Goal: Task Accomplishment & Management: Complete application form

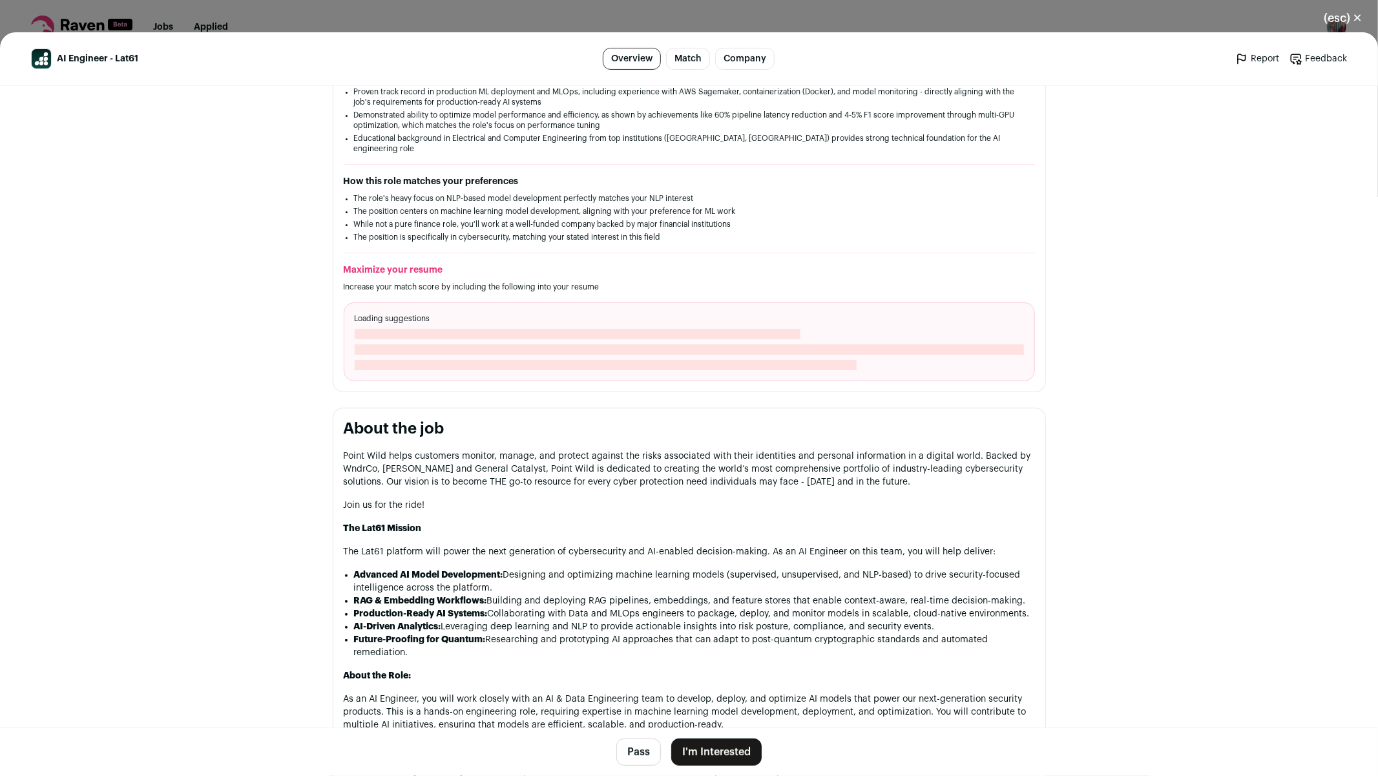
scroll to position [340, 0]
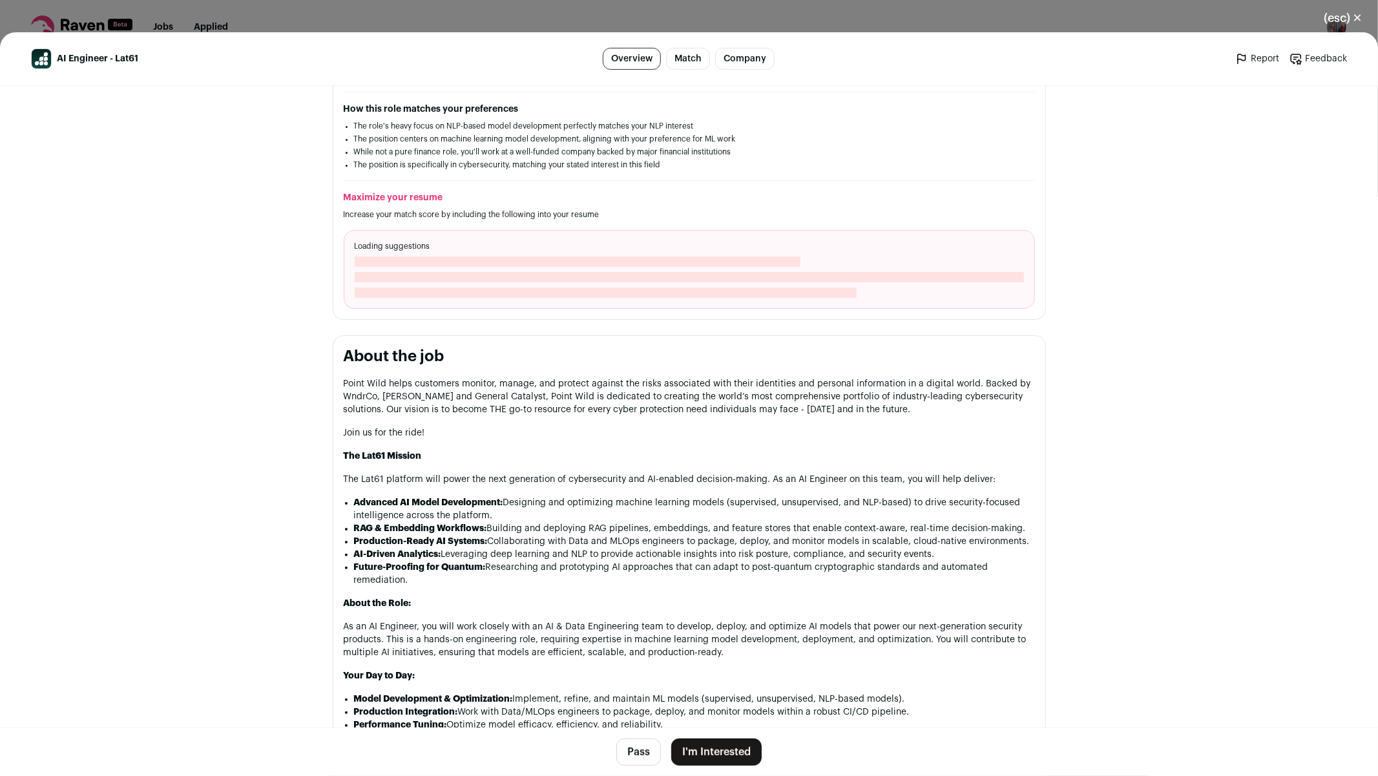
click at [717, 751] on button "I'm Interested" at bounding box center [716, 752] width 90 height 27
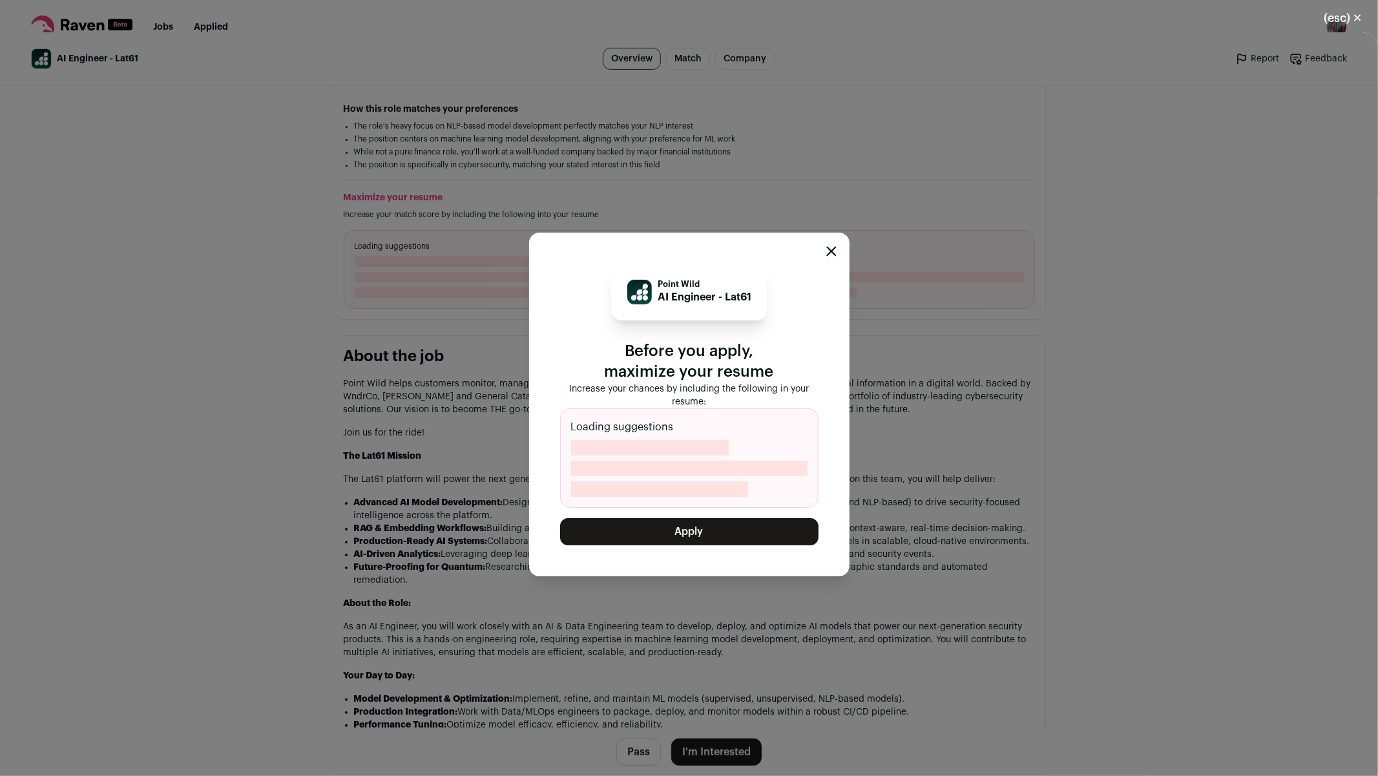
click at [832, 250] on icon "Close modal" at bounding box center [831, 251] width 10 height 10
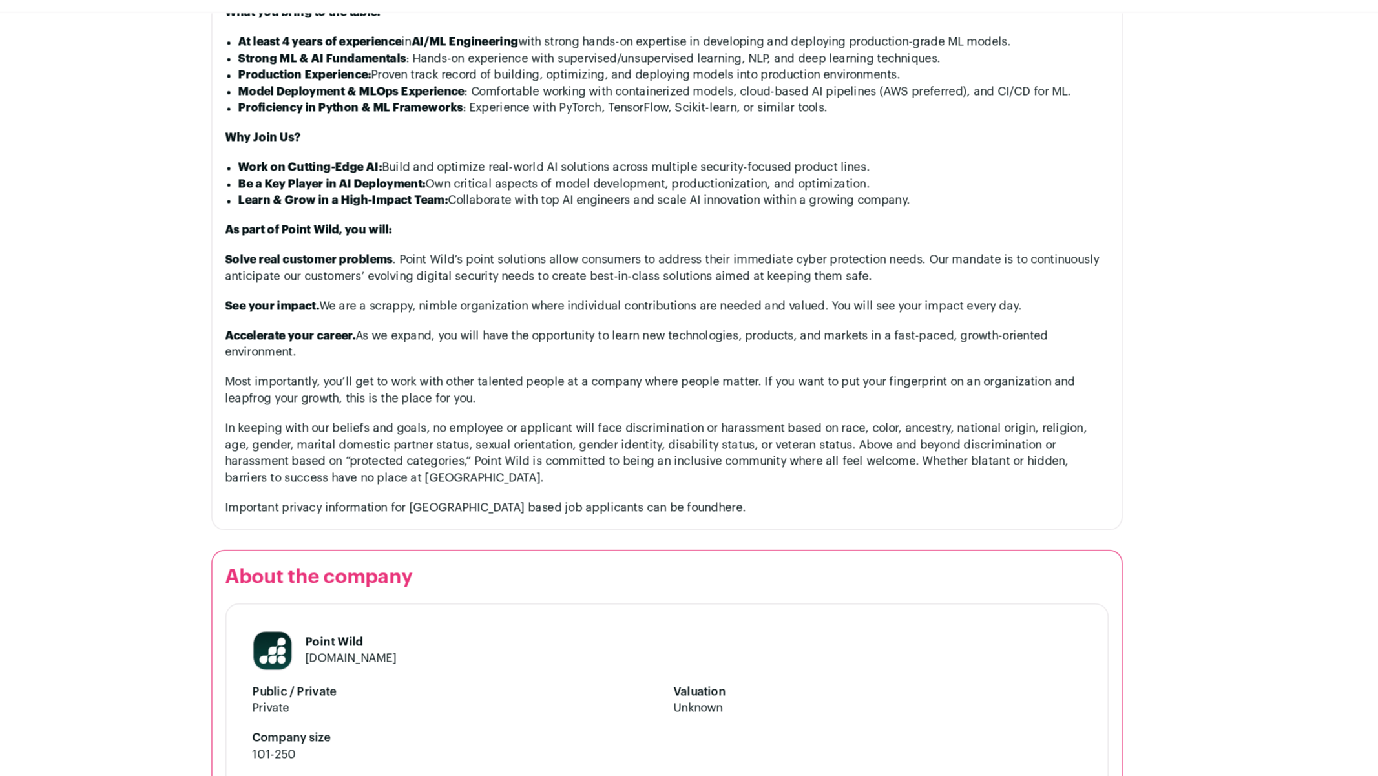
scroll to position [1055, 0]
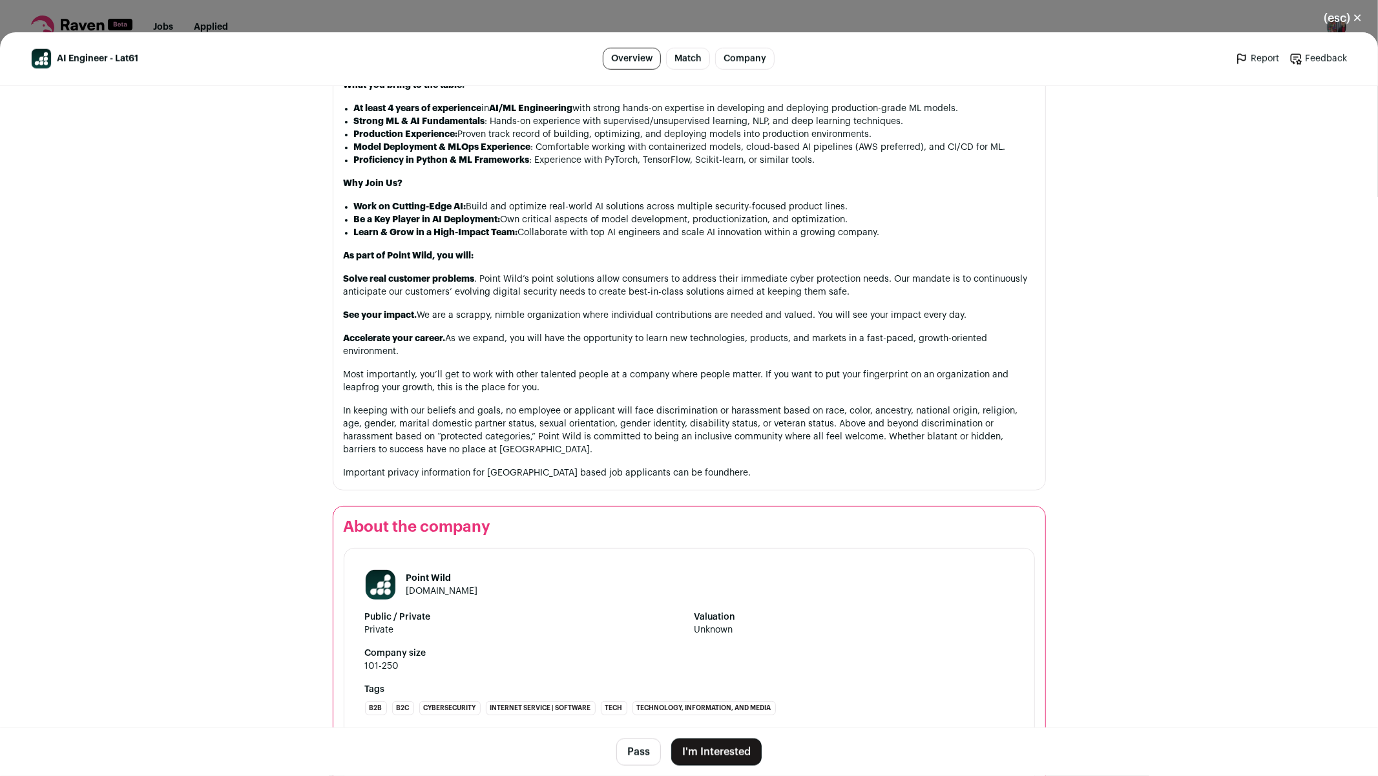
click at [727, 747] on button "I'm Interested" at bounding box center [716, 752] width 90 height 27
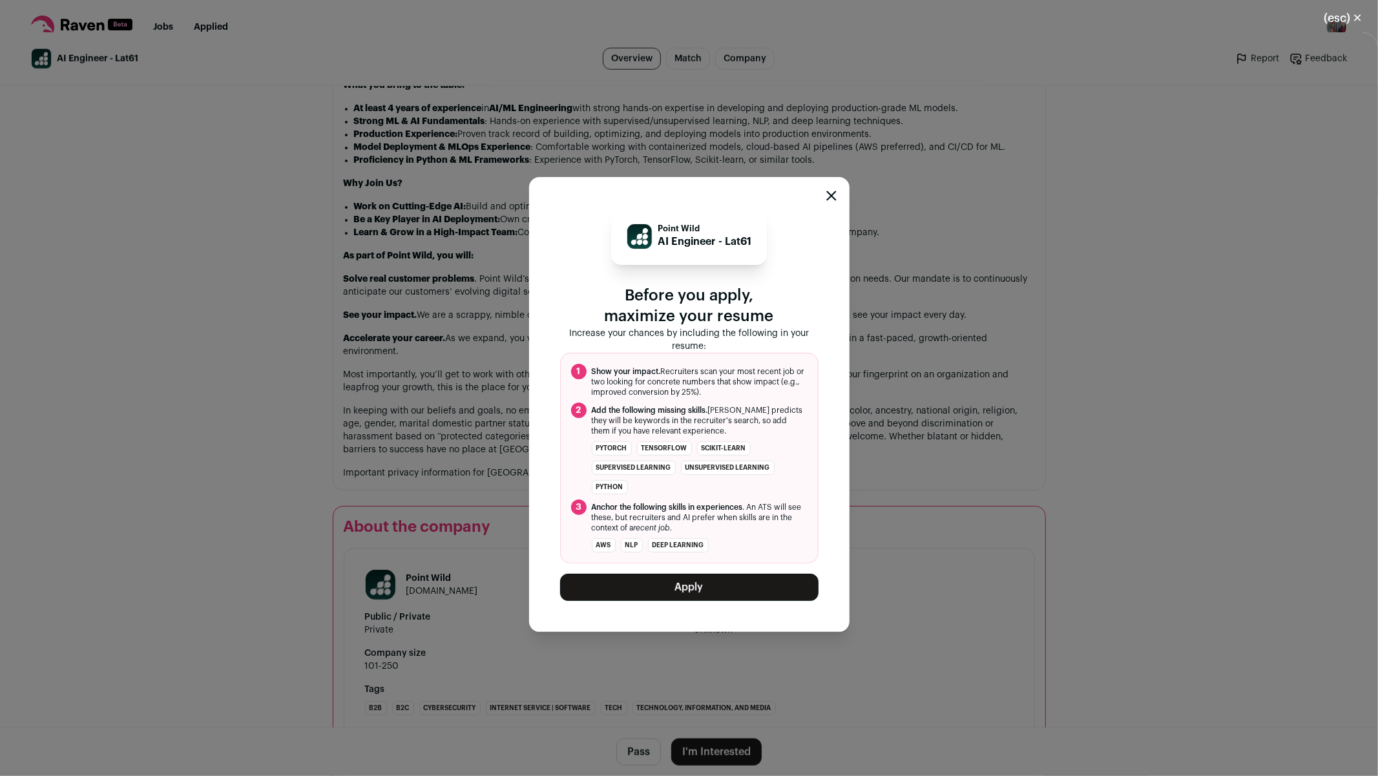
click at [708, 595] on button "Apply" at bounding box center [689, 587] width 258 height 27
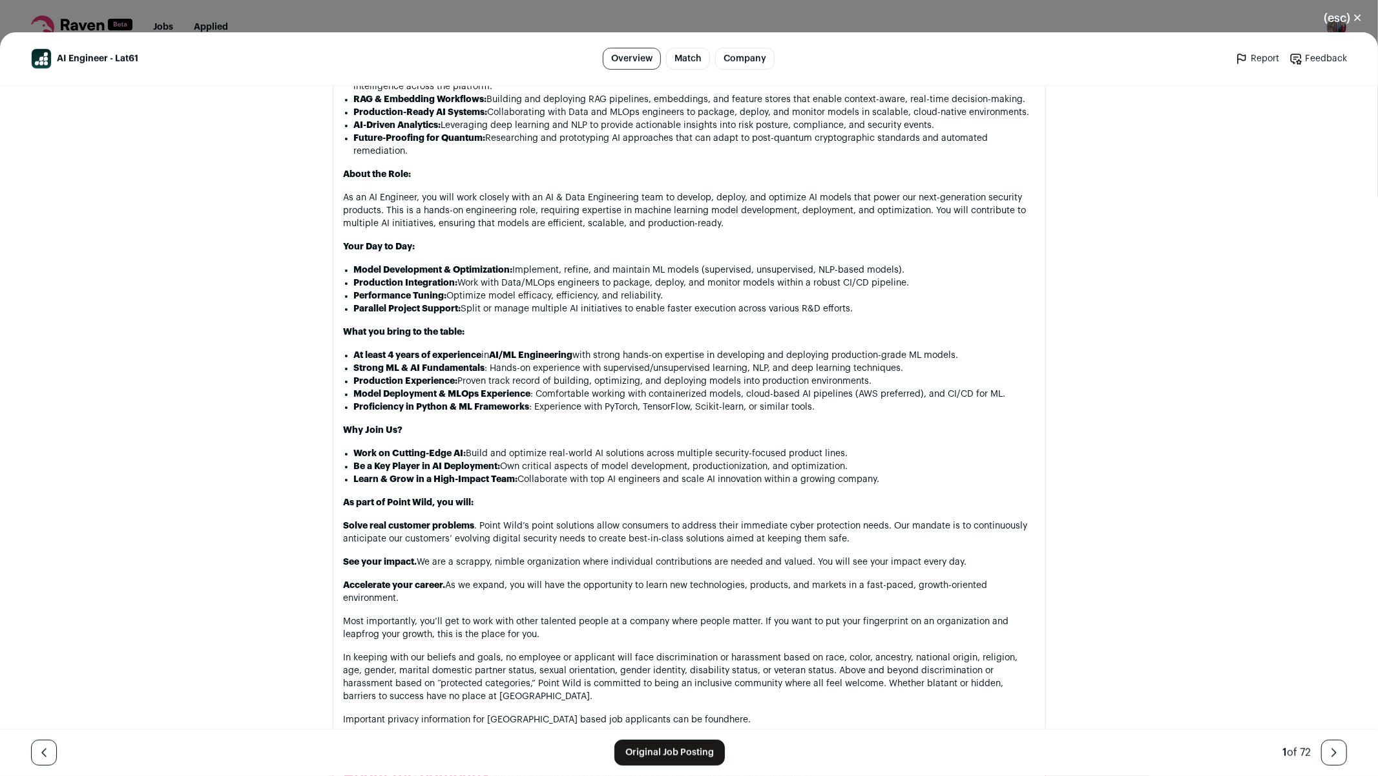
scroll to position [1156, 0]
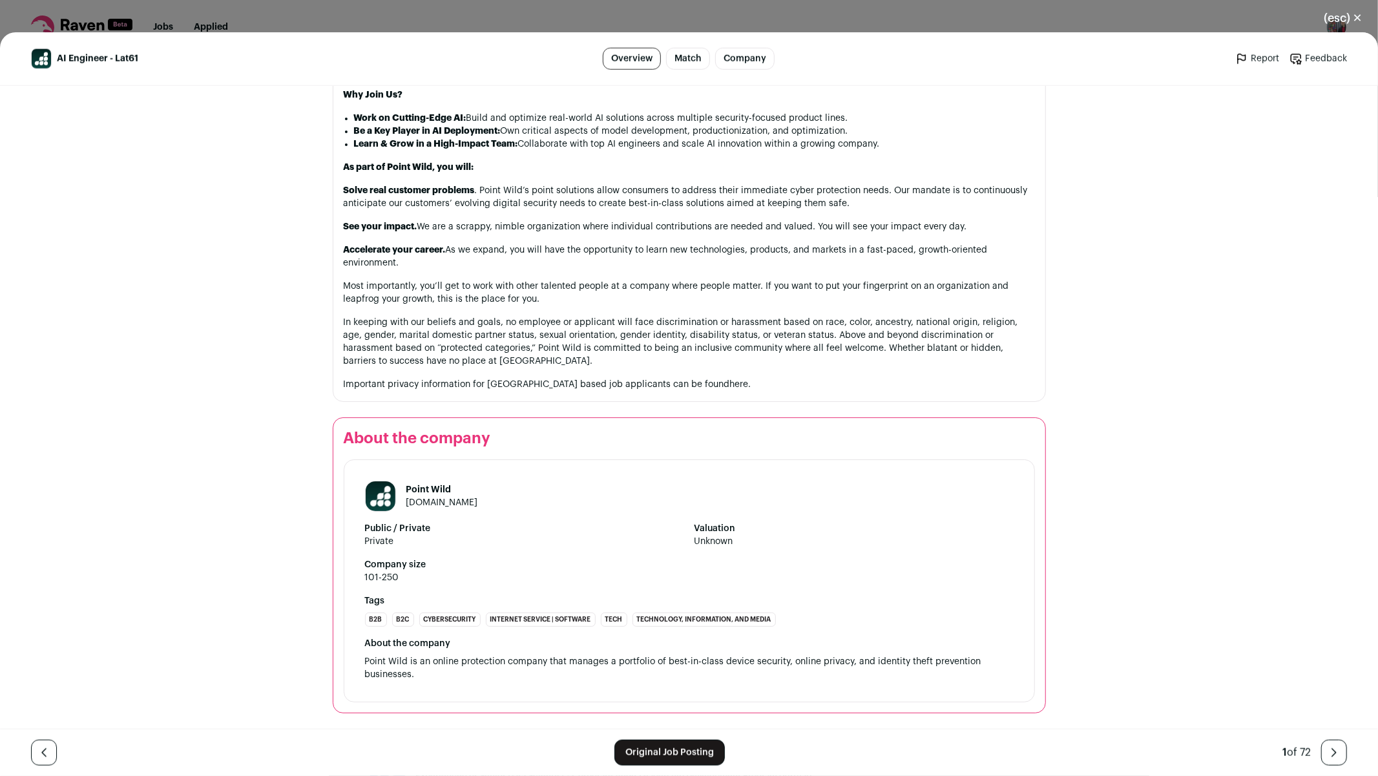
click at [1354, 16] on button "(esc) ✕" at bounding box center [1343, 18] width 70 height 28
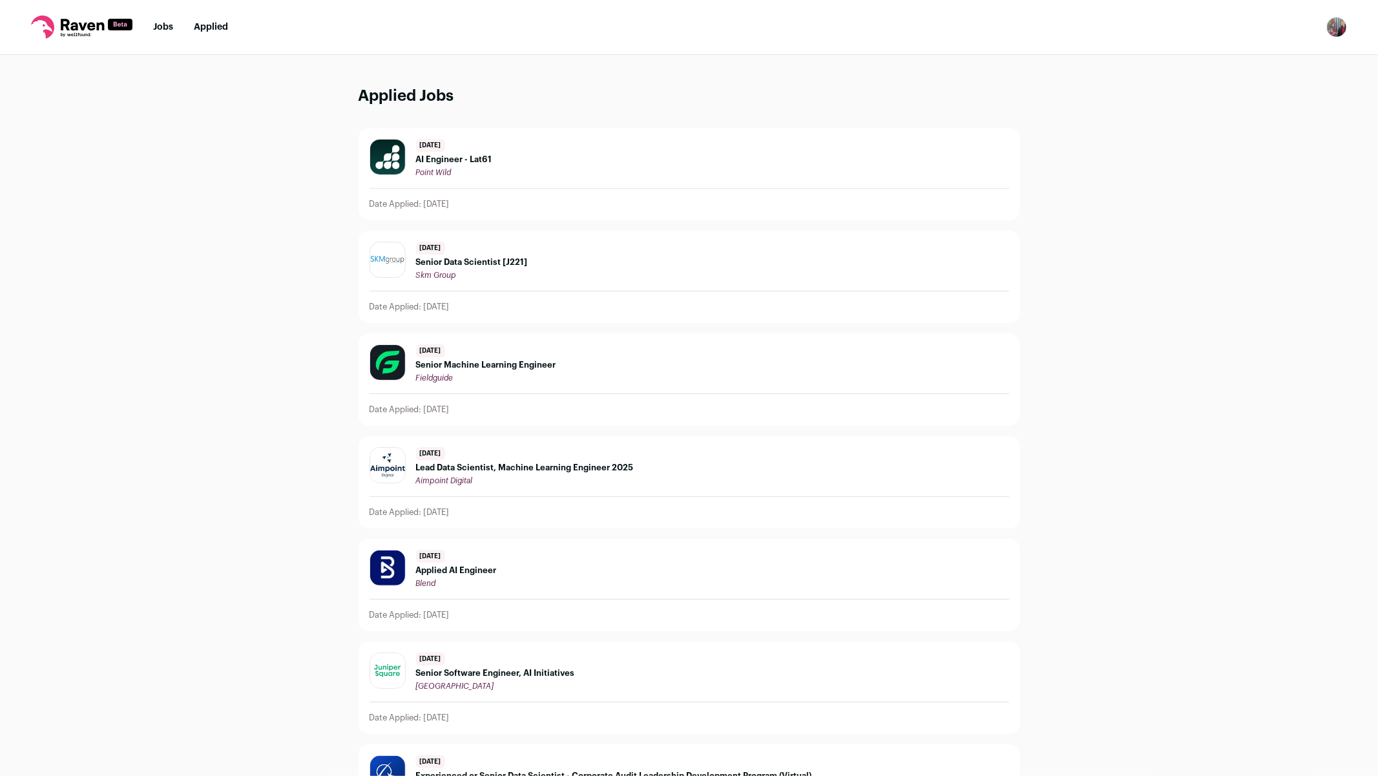
click at [78, 22] on icon at bounding box center [81, 27] width 101 height 23
click at [171, 29] on link "Jobs" at bounding box center [163, 27] width 20 height 9
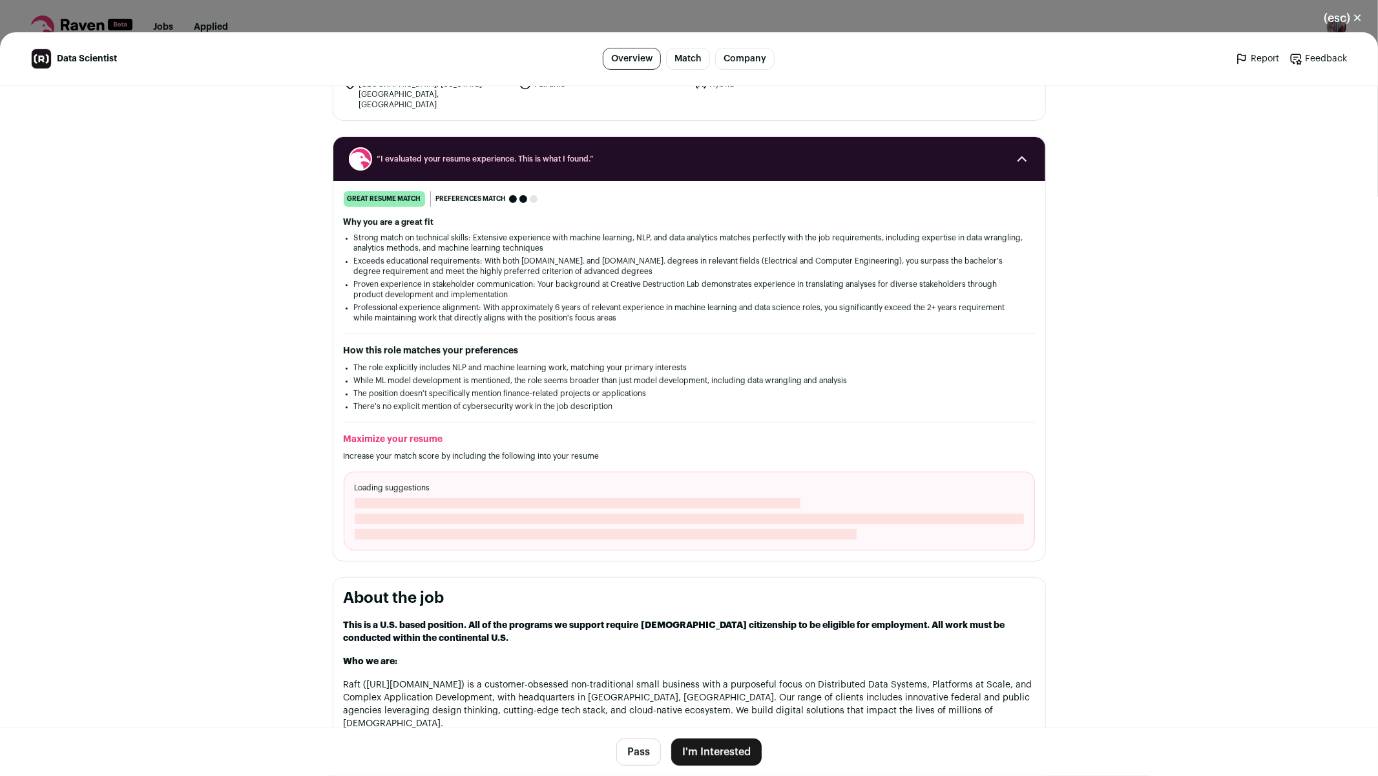
scroll to position [157, 0]
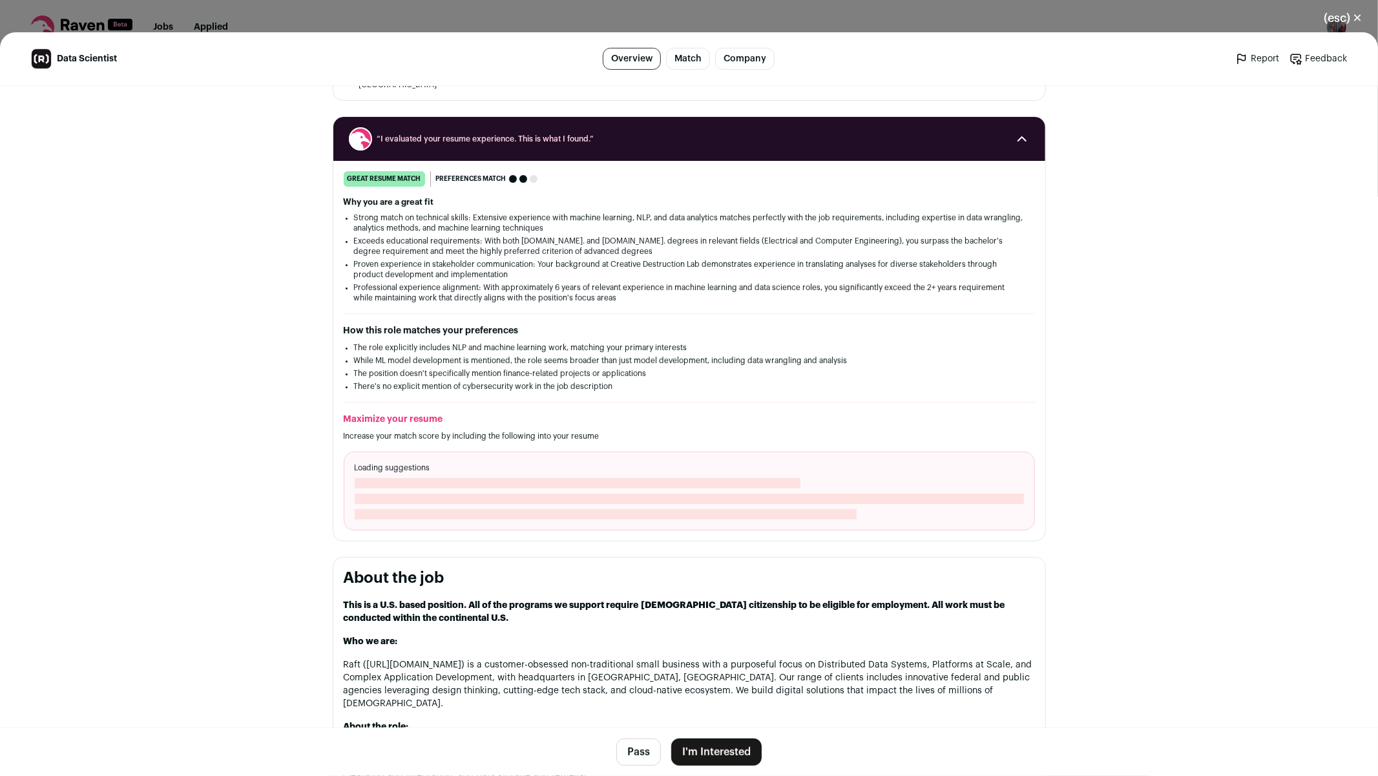
click at [719, 766] on footer "Pass I'm Interested" at bounding box center [689, 752] width 1378 height 48
click at [721, 751] on button "I'm Interested" at bounding box center [716, 752] width 90 height 27
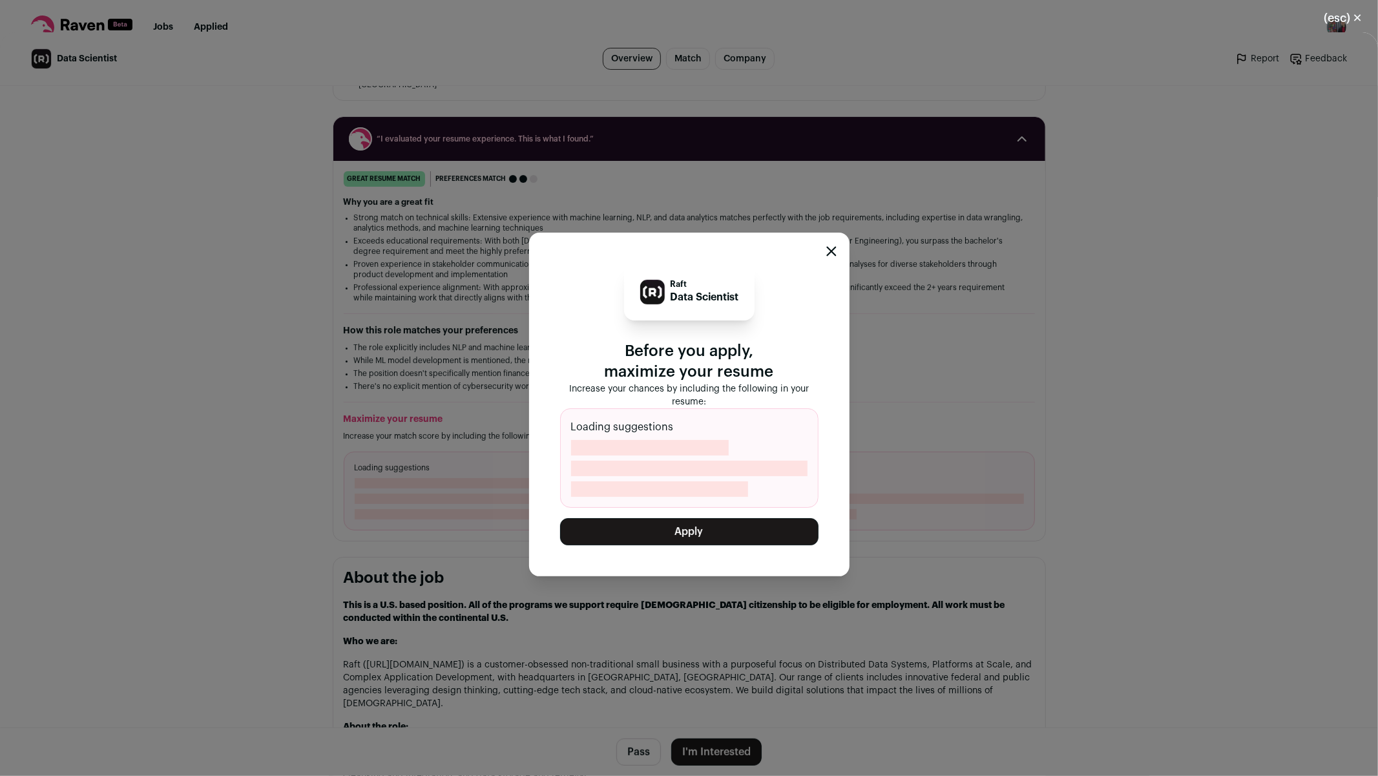
click at [706, 536] on button "Apply" at bounding box center [689, 531] width 258 height 27
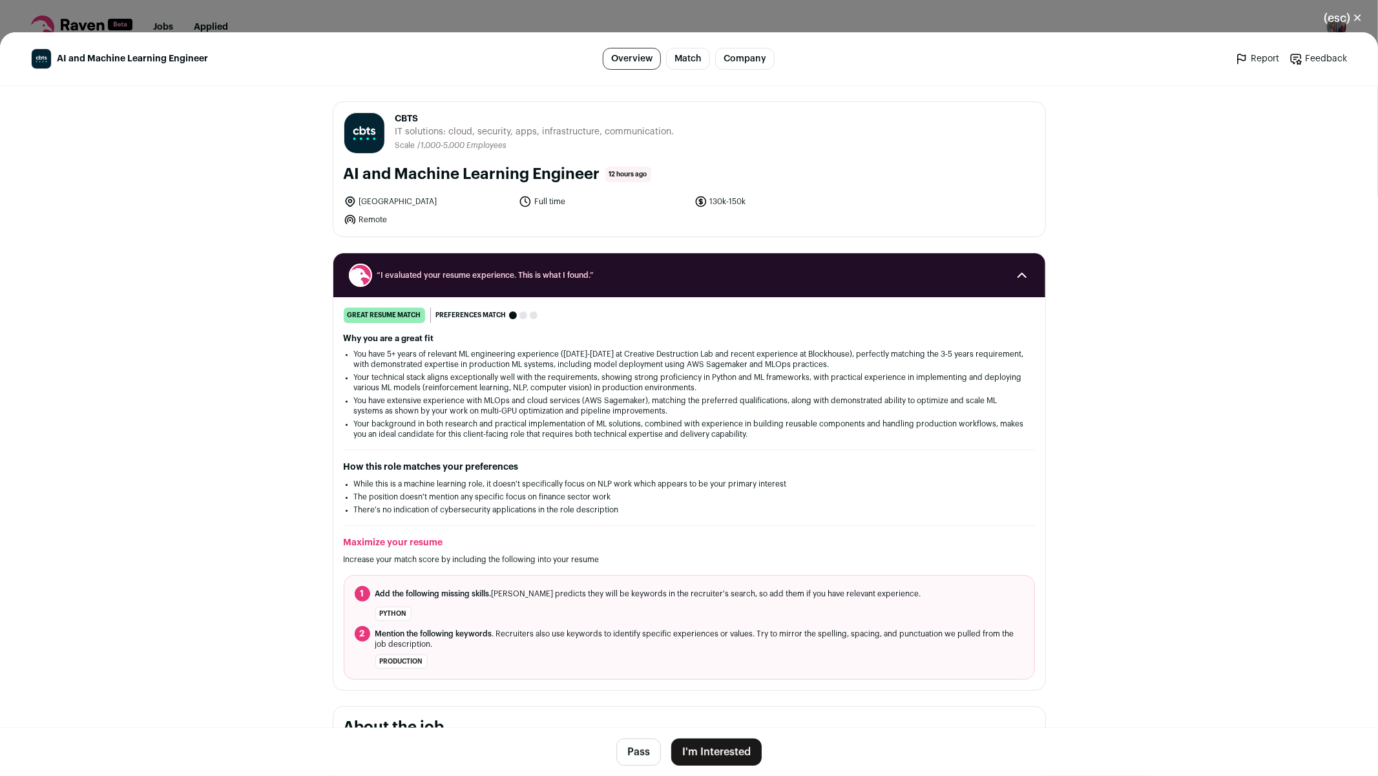
click at [714, 749] on button "I'm Interested" at bounding box center [716, 752] width 90 height 27
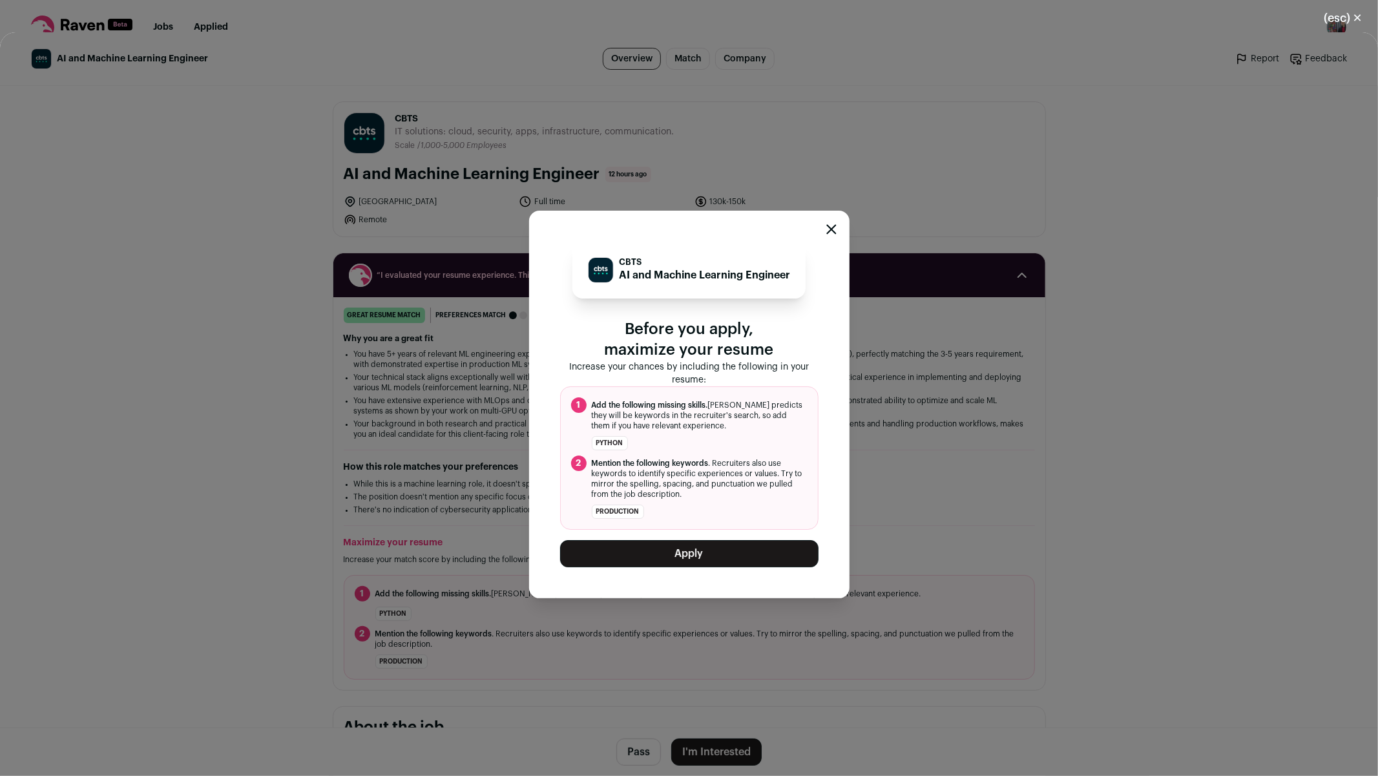
click at [717, 557] on button "Apply" at bounding box center [689, 553] width 258 height 27
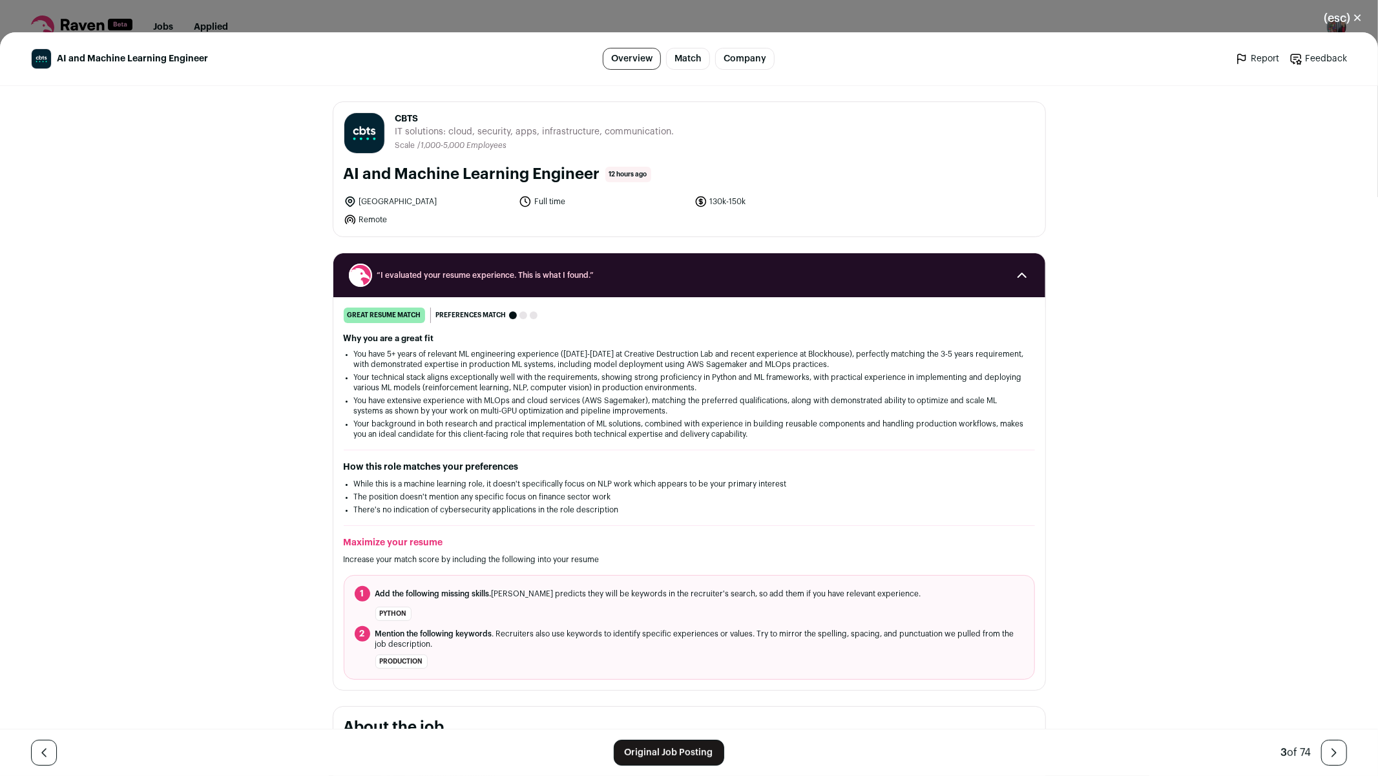
click at [1347, 22] on button "(esc) ✕" at bounding box center [1343, 18] width 70 height 28
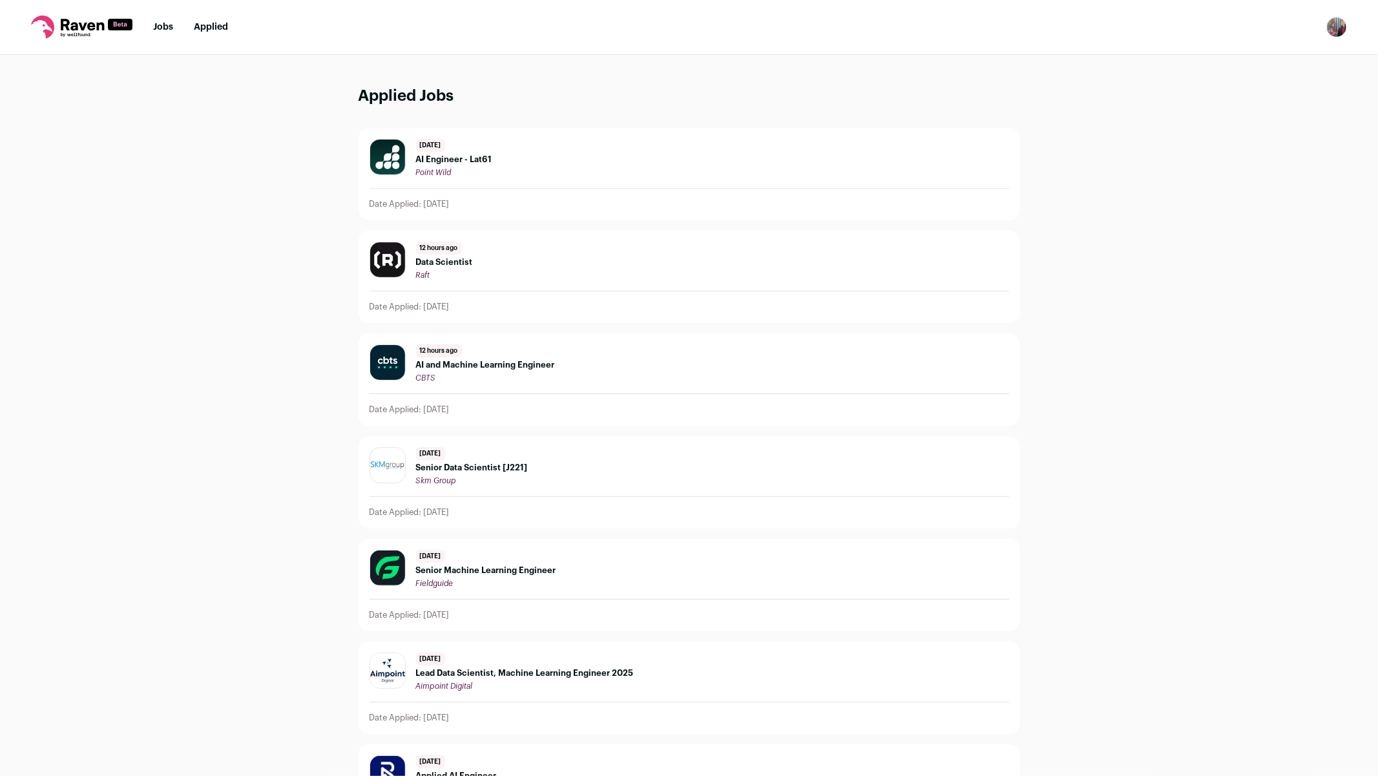
click at [166, 35] on nav "Jobs Applied Settings Notifications Preferences Resume FAQs Logout" at bounding box center [689, 27] width 1378 height 55
click at [163, 28] on link "Jobs" at bounding box center [163, 27] width 20 height 9
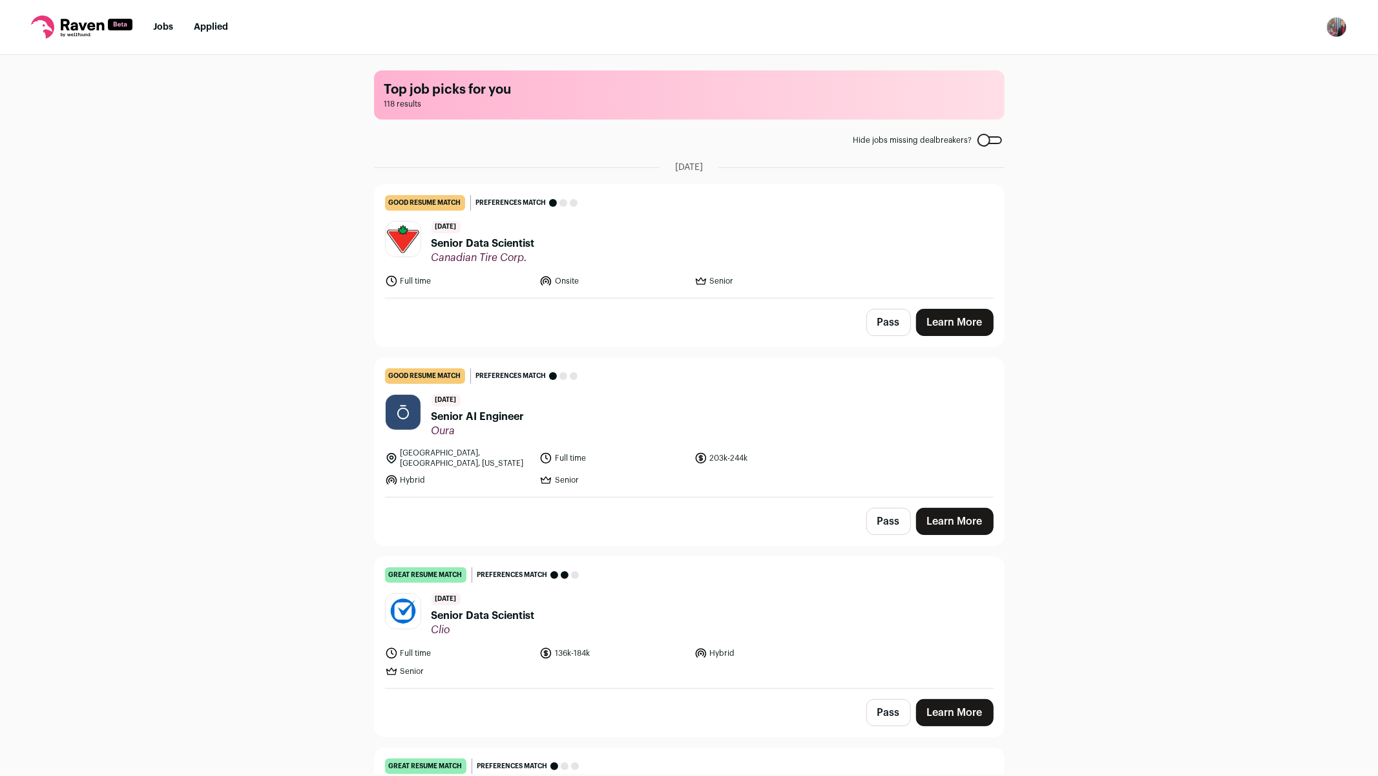
click at [815, 312] on div "Pass Learn More" at bounding box center [689, 323] width 629 height 48
click at [750, 281] on li "Senior" at bounding box center [768, 281] width 147 height 13
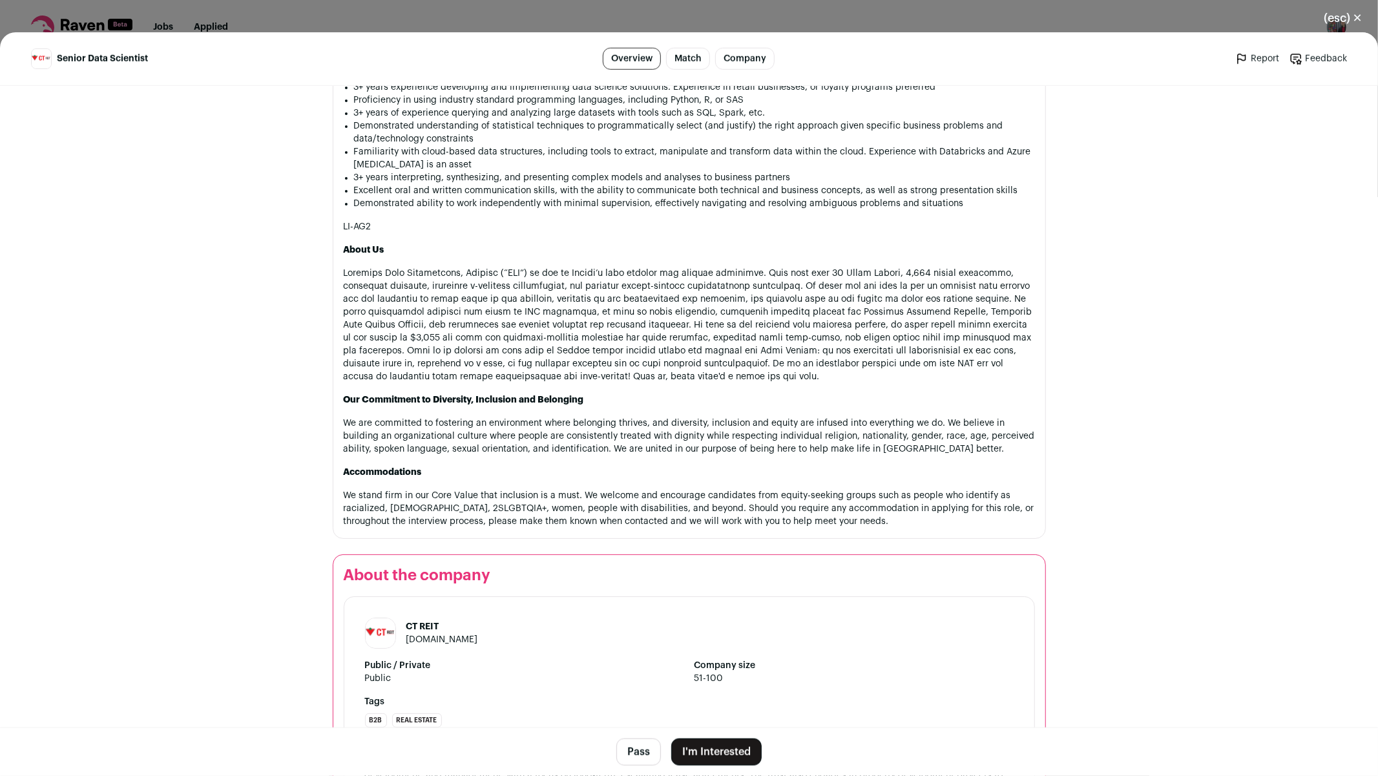
scroll to position [934, 0]
click at [705, 758] on button "I'm Interested" at bounding box center [716, 752] width 90 height 27
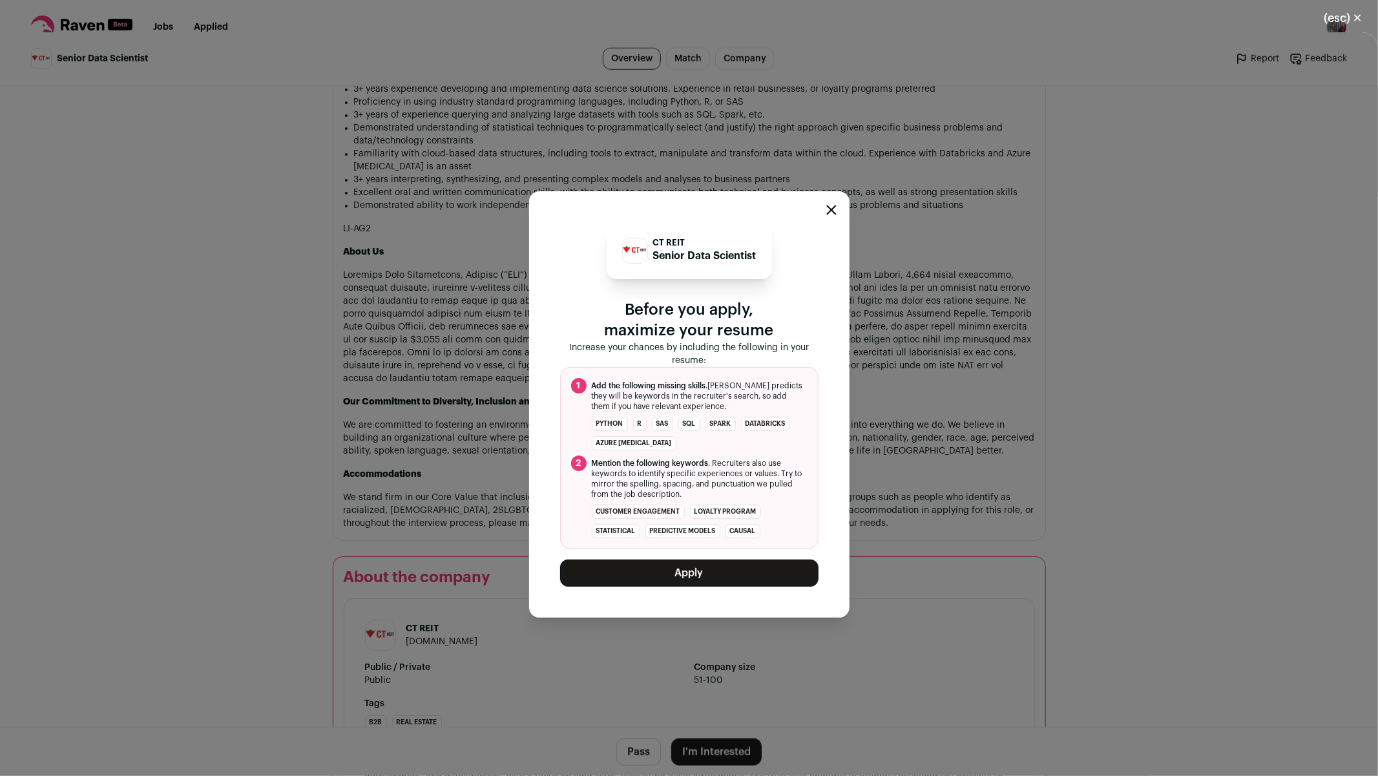
click at [674, 577] on button "Apply" at bounding box center [689, 573] width 258 height 27
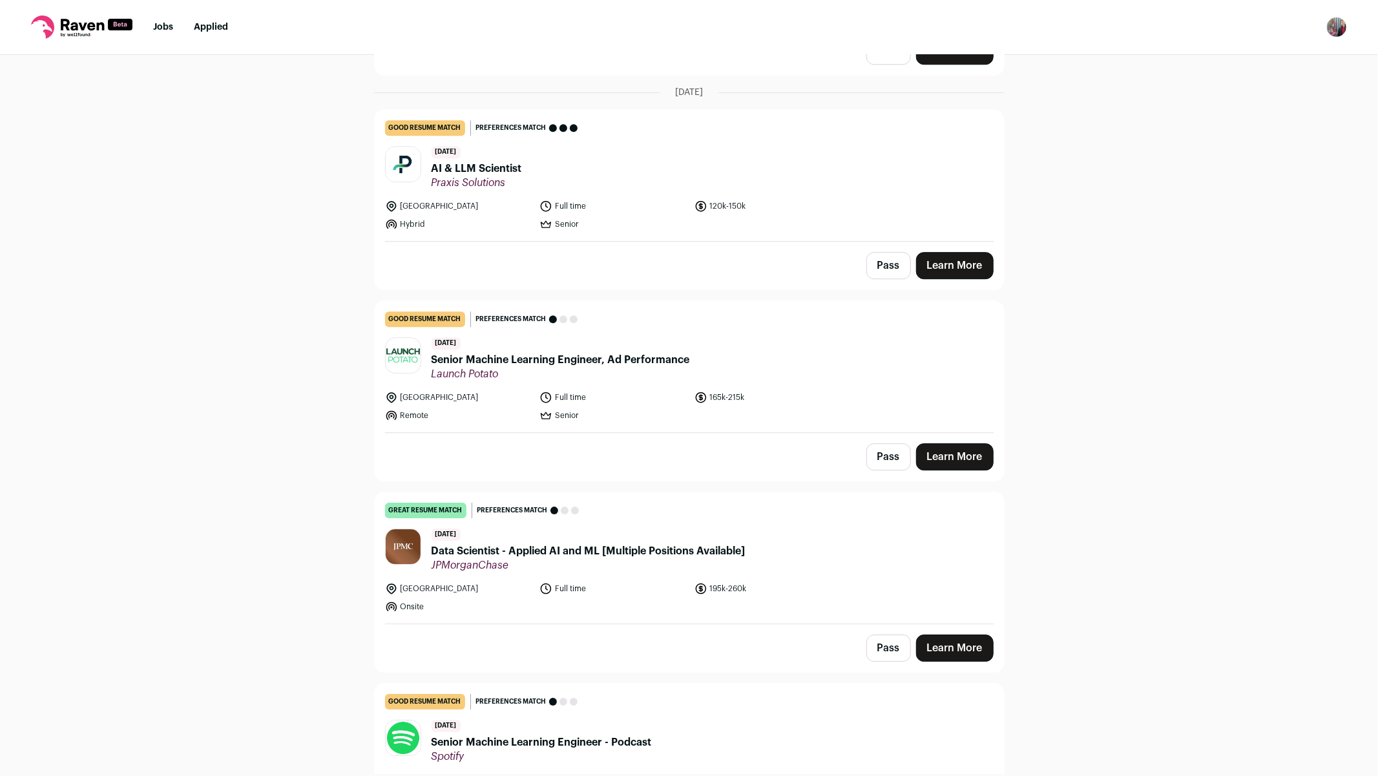
scroll to position [3177, 0]
